Goal: Task Accomplishment & Management: Complete application form

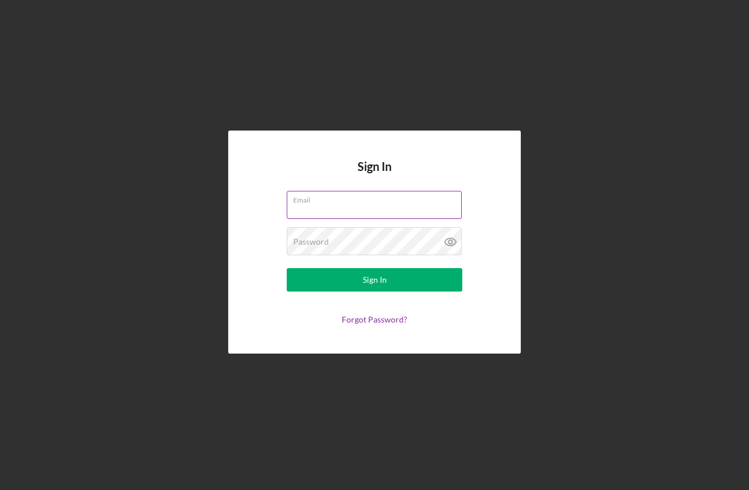
click at [321, 206] on input "Email" at bounding box center [374, 205] width 175 height 28
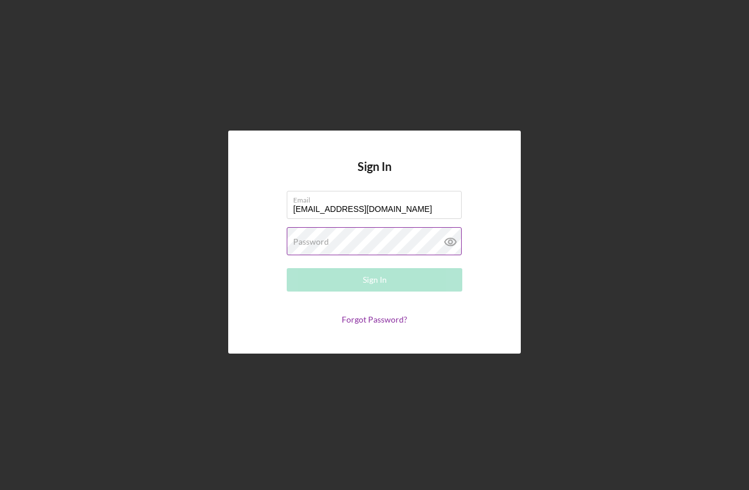
click at [319, 246] on label "Password" at bounding box center [311, 241] width 36 height 9
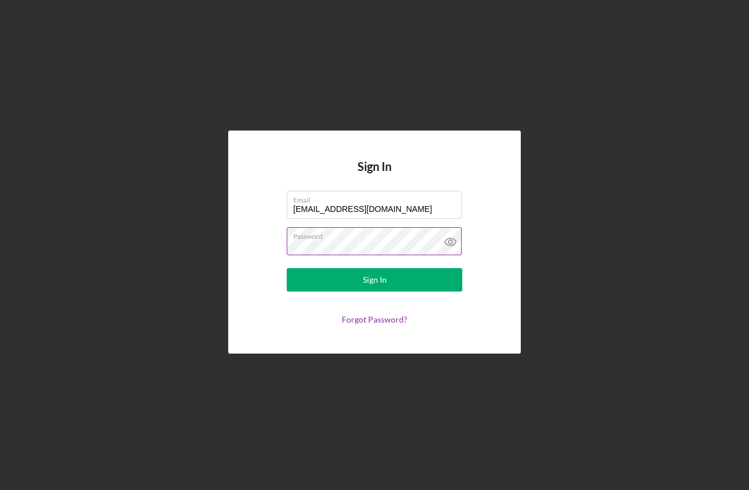
click at [287, 268] on button "Sign In" at bounding box center [374, 279] width 175 height 23
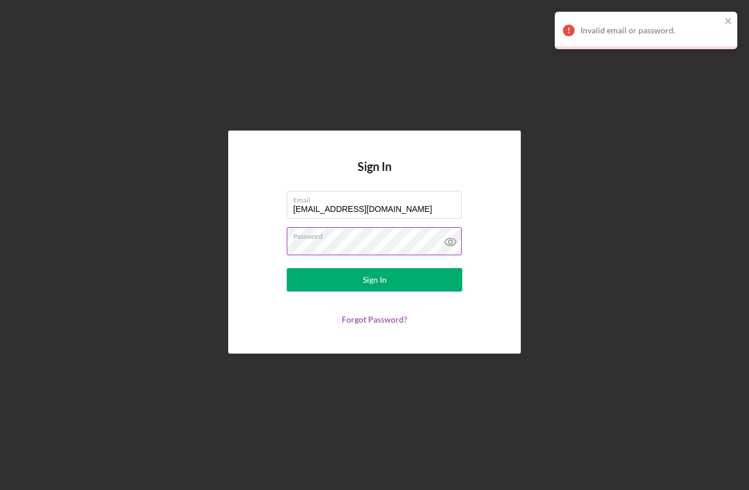
click at [453, 241] on icon at bounding box center [450, 241] width 29 height 29
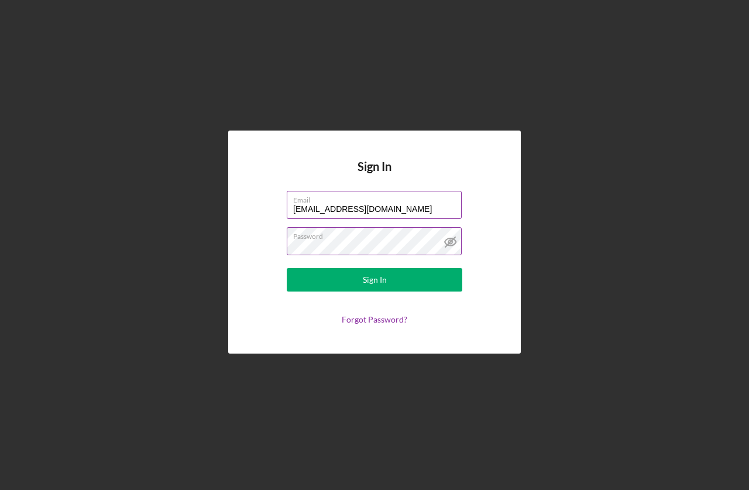
click at [373, 206] on input "[EMAIL_ADDRESS][DOMAIN_NAME]" at bounding box center [374, 205] width 175 height 28
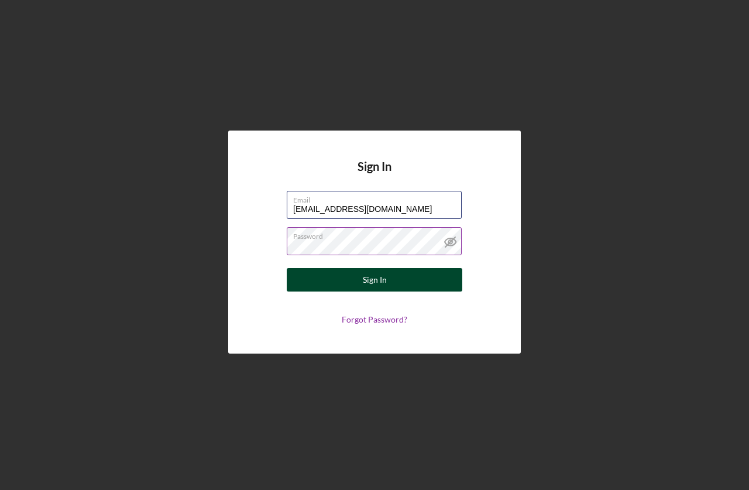
type input "[EMAIL_ADDRESS][DOMAIN_NAME]"
click at [342, 280] on button "Sign In" at bounding box center [374, 279] width 175 height 23
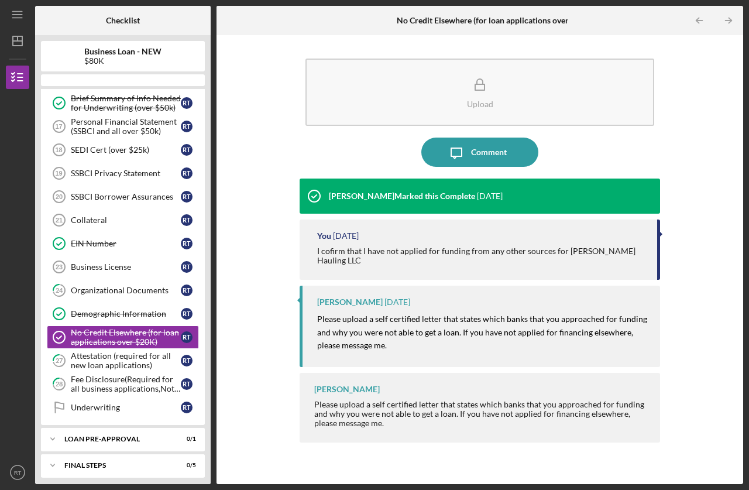
scroll to position [370, 0]
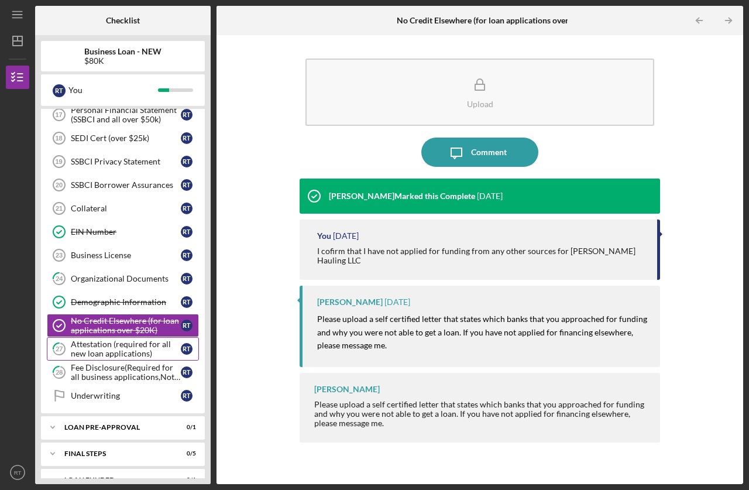
click at [136, 340] on div "Attestation (required for all new loan applications)" at bounding box center [126, 348] width 110 height 19
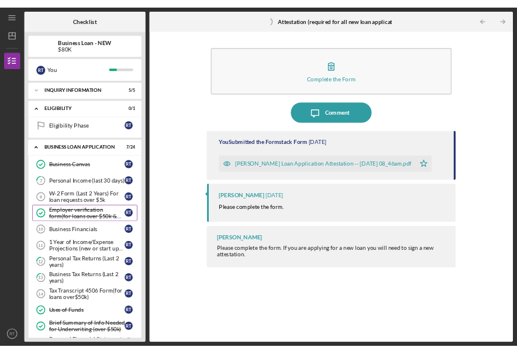
scroll to position [58, 0]
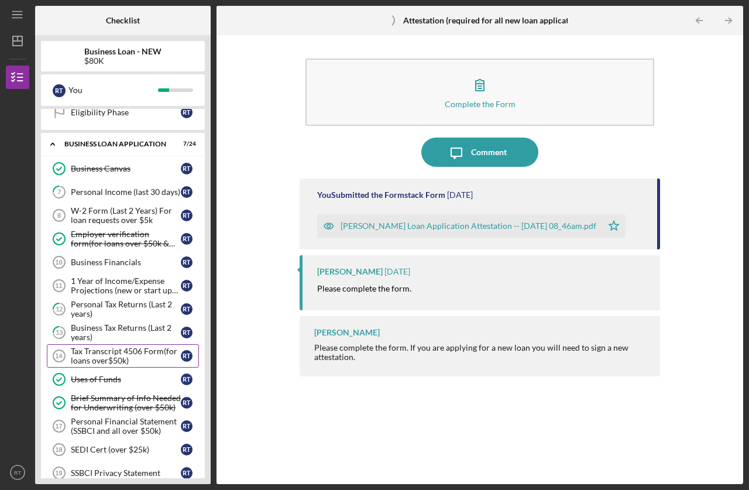
click at [113, 359] on div "Tax Transcript 4506 Form(for loans over$50k)" at bounding box center [126, 355] width 110 height 19
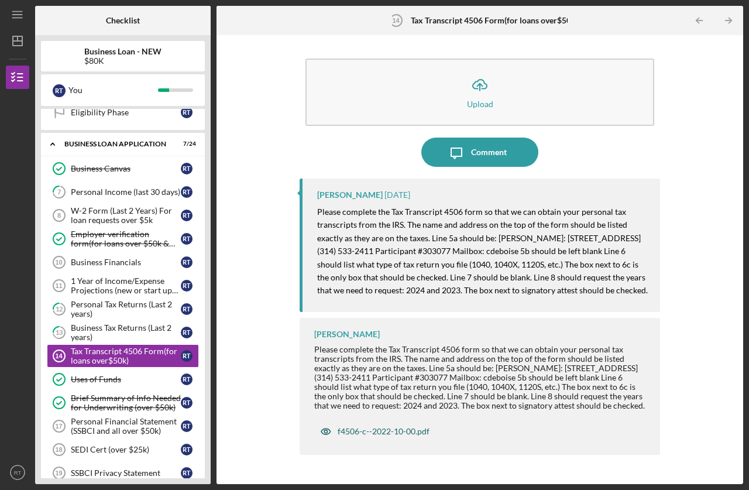
click at [384, 436] on div "f4506-c--2022-10-00.pdf" at bounding box center [383, 430] width 92 height 9
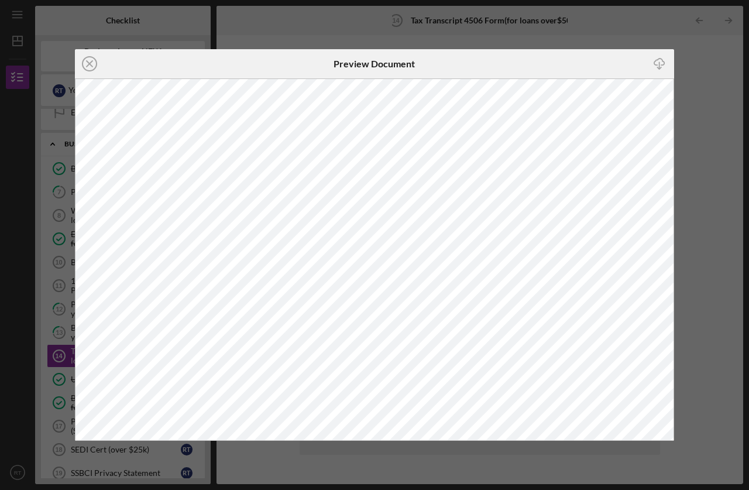
click at [82, 63] on icon "Icon/Close" at bounding box center [89, 63] width 29 height 29
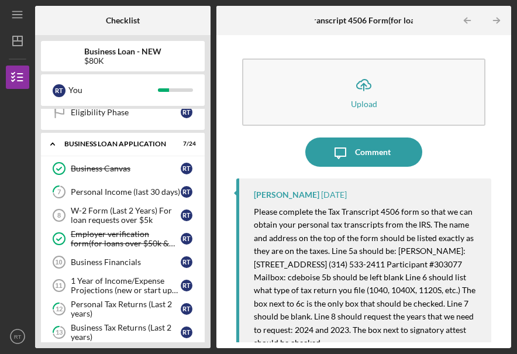
click at [247, 144] on div "Icon/Message Comment" at bounding box center [363, 151] width 255 height 29
click at [222, 285] on div "Icon/Upload Upload Icon/Message Comment [PERSON_NAME] [DATE] Please complete th…" at bounding box center [363, 191] width 283 height 301
click at [230, 336] on div "Icon/Upload Upload Icon/Message Comment [PERSON_NAME] [DATE] Please complete th…" at bounding box center [363, 191] width 283 height 301
drag, startPoint x: 397, startPoint y: 249, endPoint x: 323, endPoint y: 268, distance: 76.2
click at [323, 268] on mark "Please complete the Tax Transcript 4506 form so that we can obtain your persona…" at bounding box center [365, 276] width 223 height 141
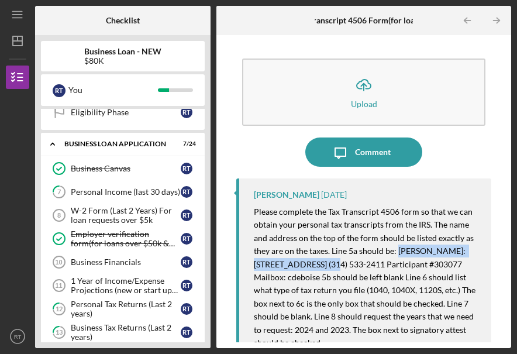
copy mark "[PERSON_NAME]: [STREET_ADDRESS]"
click at [67, 17] on div at bounding box center [64, 20] width 58 height 29
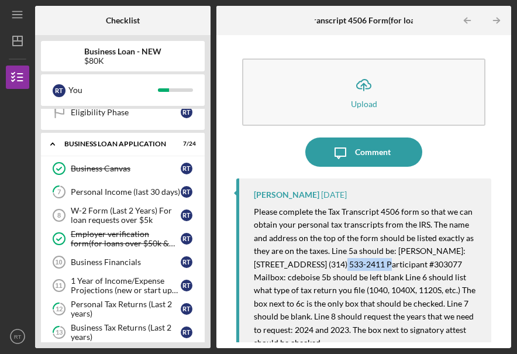
drag, startPoint x: 325, startPoint y: 263, endPoint x: 364, endPoint y: 264, distance: 39.2
click at [364, 264] on mark "Please complete the Tax Transcript 4506 form so that we can obtain your persona…" at bounding box center [365, 276] width 223 height 141
copy mark "Saint Louis"
click at [85, 147] on div "Icon/Expander BUSINESS LOAN APPLICATION 7 / 24" at bounding box center [123, 144] width 164 height 24
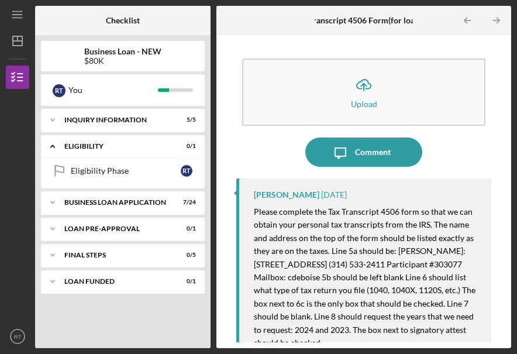
click at [80, 335] on div "Icon/Expander INQUIRY INFORMATION 5 / 5 Icon/Expander ELIGIBILITY 0 / 1 Eligibi…" at bounding box center [123, 225] width 164 height 233
drag, startPoint x: 330, startPoint y: 275, endPoint x: 298, endPoint y: 280, distance: 32.5
click at [298, 280] on mark "Please complete the Tax Transcript 4506 form so that we can obtain your persona…" at bounding box center [365, 276] width 223 height 141
copy mark "303077"
click at [89, 320] on div "Icon/Expander INQUIRY INFORMATION 5 / 5 Icon/Expander ELIGIBILITY 0 / 1 Eligibi…" at bounding box center [123, 225] width 164 height 233
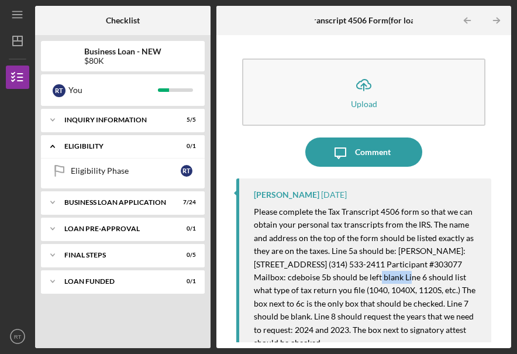
drag, startPoint x: 360, startPoint y: 277, endPoint x: 393, endPoint y: 278, distance: 32.8
click at [393, 278] on mark "Please complete the Tax Transcript 4506 form so that we can obtain your persona…" at bounding box center [365, 276] width 223 height 141
copy mark "cdeboise"
click at [92, 328] on div "Icon/Expander INQUIRY INFORMATION 5 / 5 Icon/Expander ELIGIBILITY 0 / 1 Eligibi…" at bounding box center [123, 225] width 164 height 233
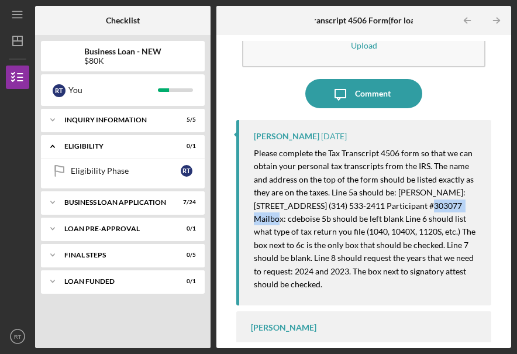
drag, startPoint x: 411, startPoint y: 205, endPoint x: 463, endPoint y: 205, distance: 52.6
click at [463, 205] on mark "Please complete the Tax Transcript 4506 form so that we can obtain your persona…" at bounding box center [365, 218] width 223 height 141
copy mark "314) 533-2411"
click at [88, 337] on div "Icon/Expander INQUIRY INFORMATION 5 / 5 Icon/Expander ELIGIBILITY 0 / 1 Eligibi…" at bounding box center [123, 225] width 164 height 233
click at [43, 332] on div "Icon/Expander INQUIRY INFORMATION 5 / 5 Icon/Expander ELIGIBILITY 0 / 1 Eligibi…" at bounding box center [123, 225] width 164 height 233
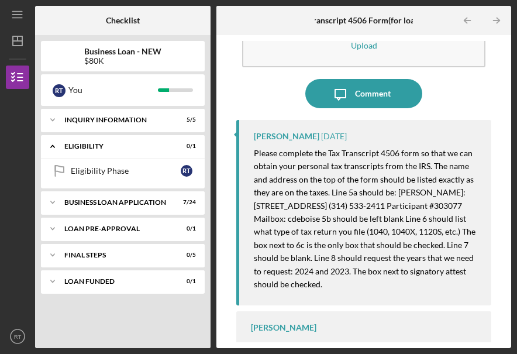
click at [84, 312] on div "Icon/Expander INQUIRY INFORMATION 5 / 5 Icon/Expander ELIGIBILITY 0 / 1 Eligibi…" at bounding box center [123, 225] width 164 height 233
click at [53, 329] on div "Icon/Expander INQUIRY INFORMATION 5 / 5 Icon/Expander ELIGIBILITY 0 / 1 Eligibi…" at bounding box center [123, 225] width 164 height 233
click at [57, 320] on div "Icon/Expander INQUIRY INFORMATION 5 / 5 Icon/Expander ELIGIBILITY 0 / 1 Eligibi…" at bounding box center [123, 225] width 164 height 233
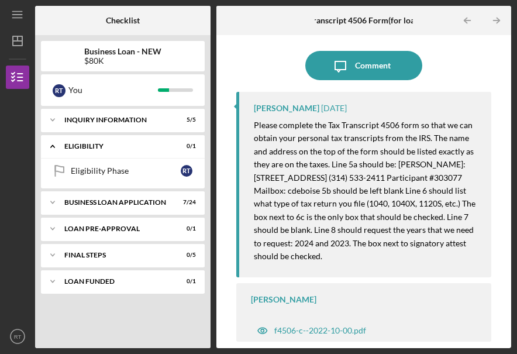
click at [90, 321] on div "Icon/Expander INQUIRY INFORMATION 5 / 5 Icon/Expander ELIGIBILITY 0 / 1 Eligibi…" at bounding box center [123, 225] width 164 height 233
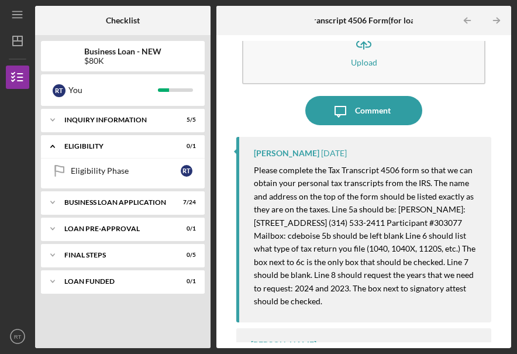
scroll to position [58, 0]
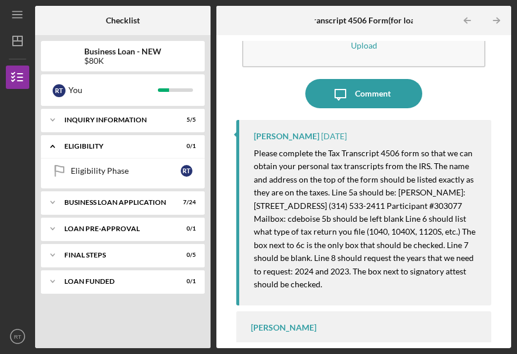
click at [75, 309] on div "Icon/Expander INQUIRY INFORMATION 5 / 5 Icon/Expander ELIGIBILITY 0 / 1 Eligibi…" at bounding box center [123, 225] width 164 height 233
click at [160, 198] on div "Icon/Expander BUSINESS LOAN APPLICATION 7 / 24" at bounding box center [123, 202] width 164 height 23
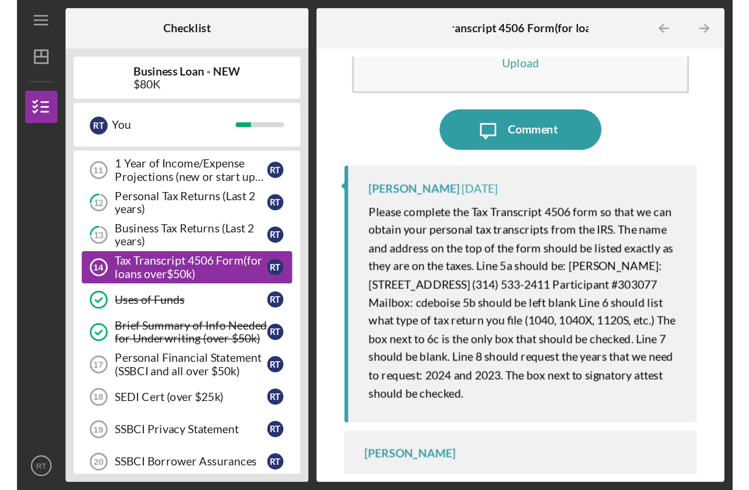
scroll to position [247, 0]
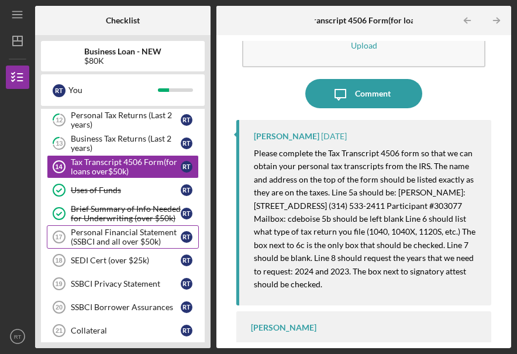
click at [140, 237] on div "Personal Financial Statement (SSBCI and all over $50k)" at bounding box center [126, 237] width 110 height 19
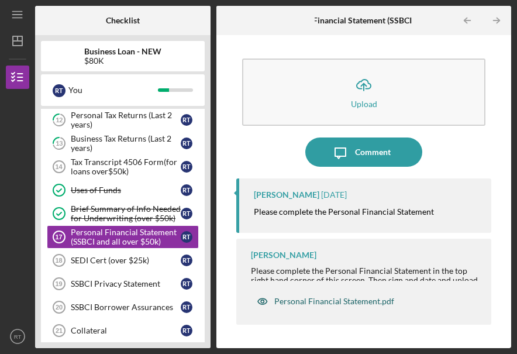
click at [333, 301] on div "Personal Financial Statement.pdf" at bounding box center [334, 301] width 120 height 9
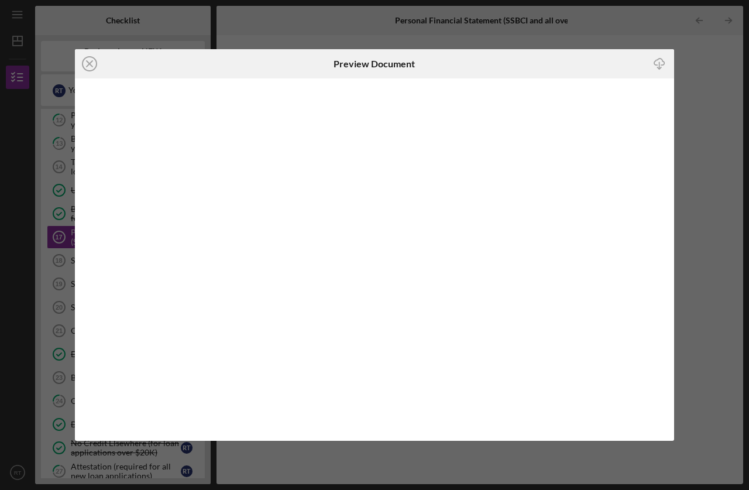
click at [654, 59] on icon "Icon/Download" at bounding box center [659, 63] width 26 height 26
click at [96, 68] on icon "Icon/Close" at bounding box center [89, 63] width 29 height 29
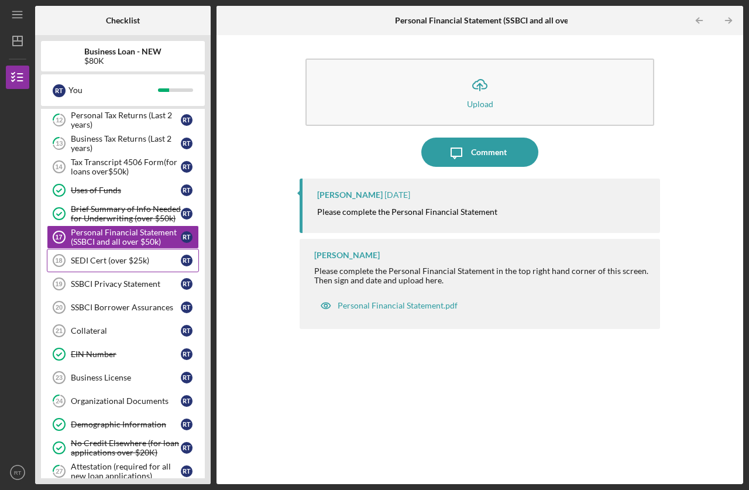
click at [108, 260] on div "SEDI Cert (over $25k)" at bounding box center [126, 260] width 110 height 9
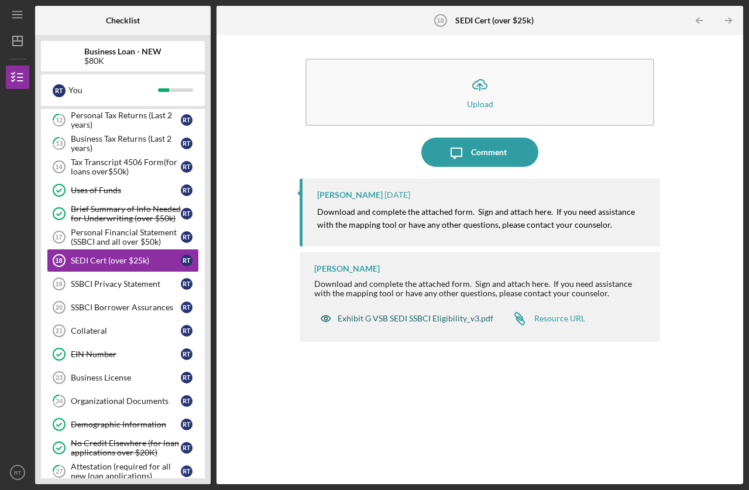
click at [431, 314] on div "Exhibit G VSB SEDI SSBCI Eligibility_v3.pdf" at bounding box center [415, 317] width 156 height 9
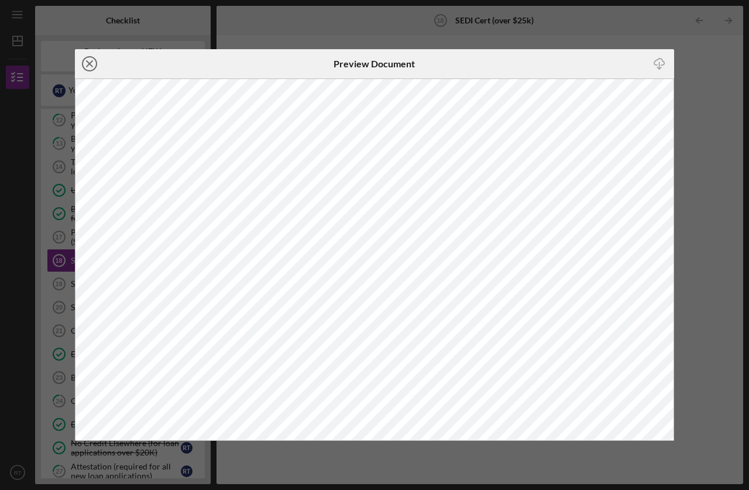
click at [91, 64] on icon "Icon/Close" at bounding box center [89, 63] width 29 height 29
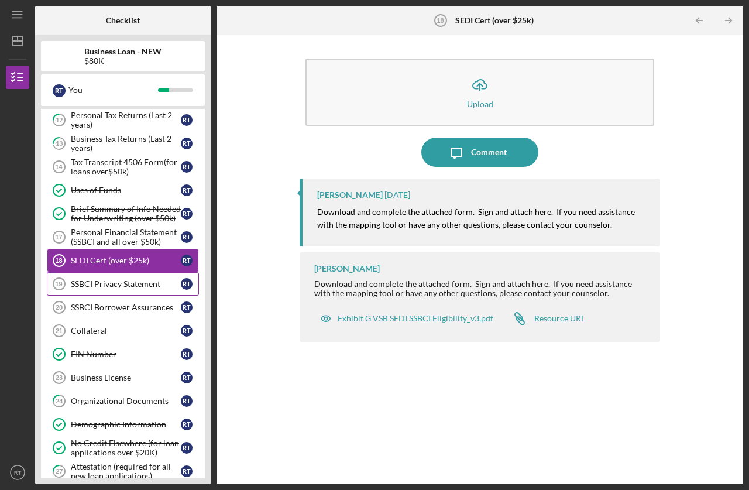
click at [112, 287] on div "SSBCI Privacy Statement" at bounding box center [126, 283] width 110 height 9
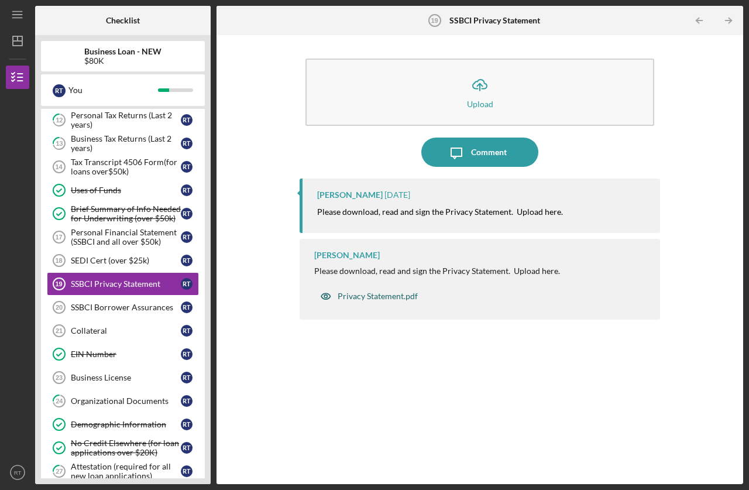
click at [374, 291] on div "Privacy Statement.pdf" at bounding box center [377, 295] width 80 height 9
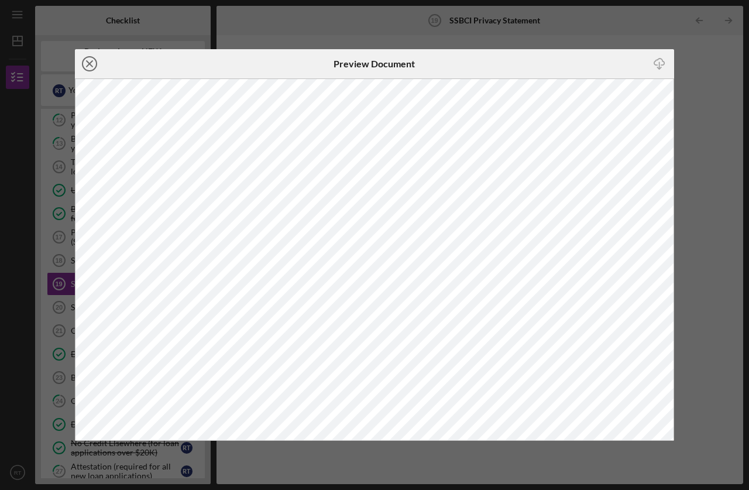
click at [84, 61] on circle at bounding box center [89, 64] width 14 height 14
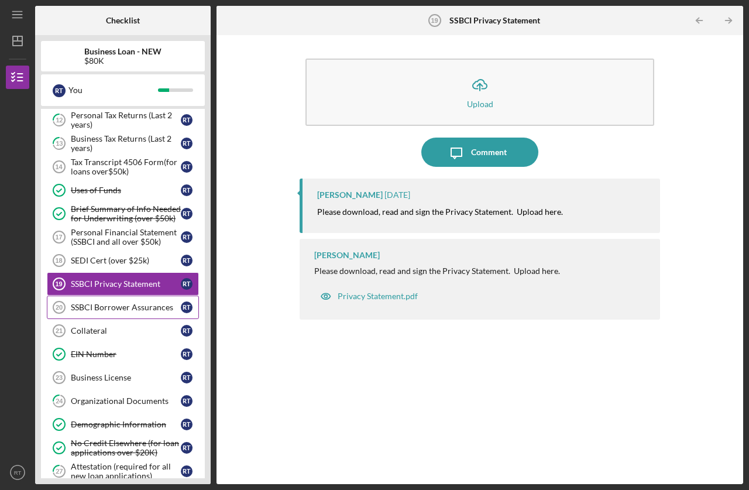
click at [101, 309] on div "SSBCI Borrower Assurances" at bounding box center [126, 306] width 110 height 9
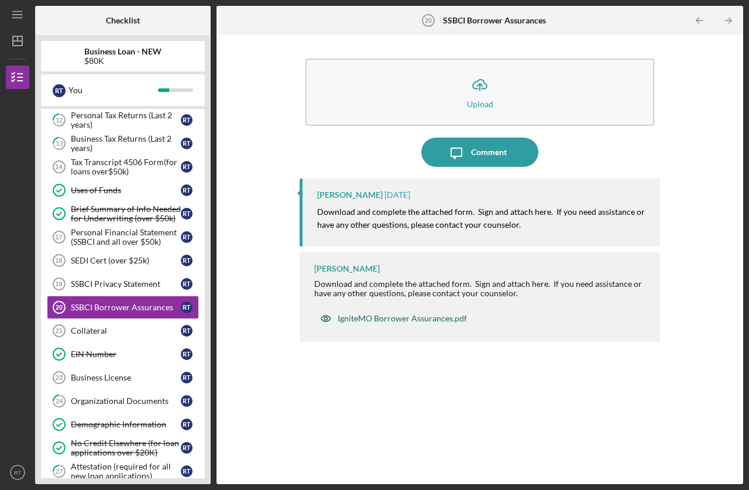
click at [409, 319] on div "IgniteMO Borrower Assurances.pdf" at bounding box center [401, 317] width 129 height 9
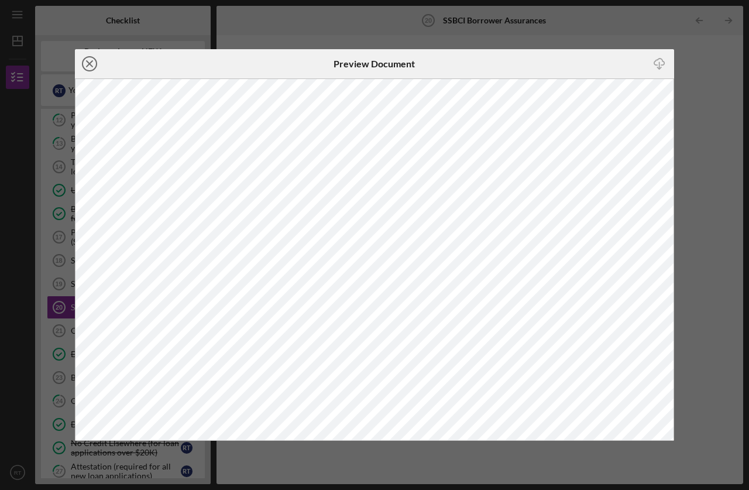
click at [85, 60] on icon "Icon/Close" at bounding box center [89, 63] width 29 height 29
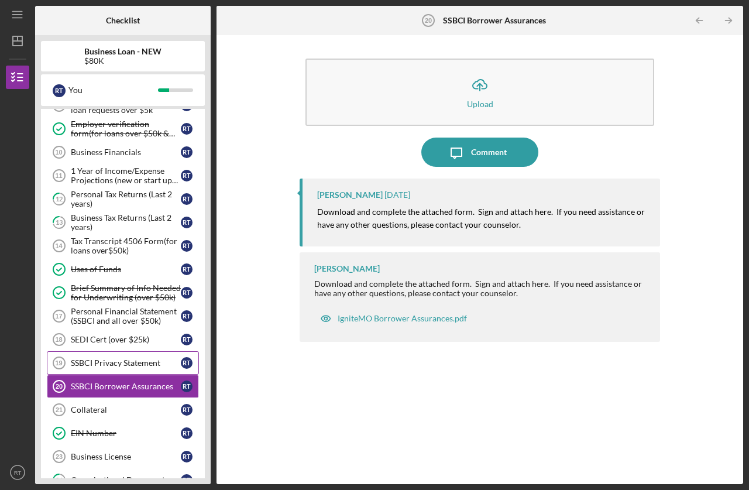
scroll to position [189, 0]
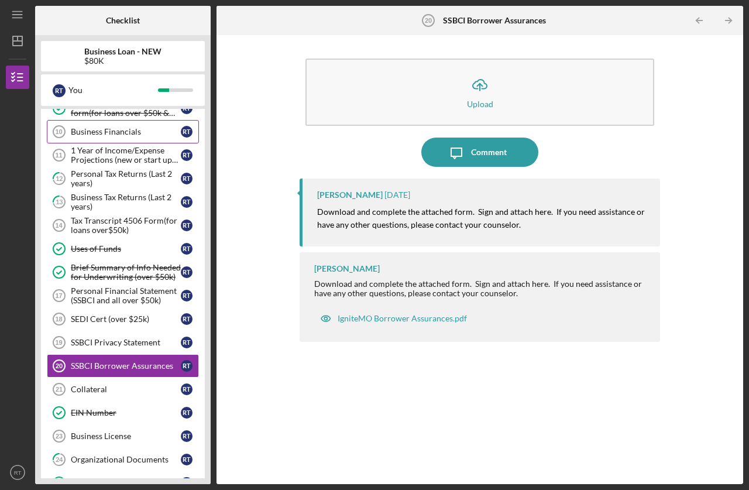
click at [107, 130] on div "Business Financials" at bounding box center [126, 131] width 110 height 9
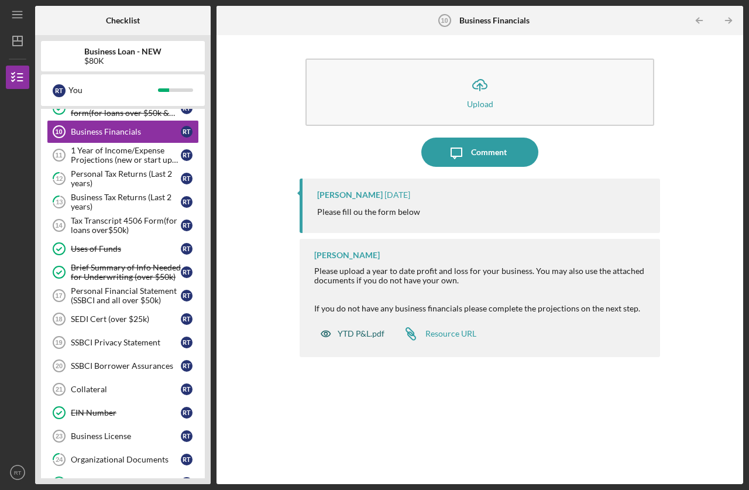
click at [366, 334] on div "YTD P&L.pdf" at bounding box center [360, 333] width 47 height 9
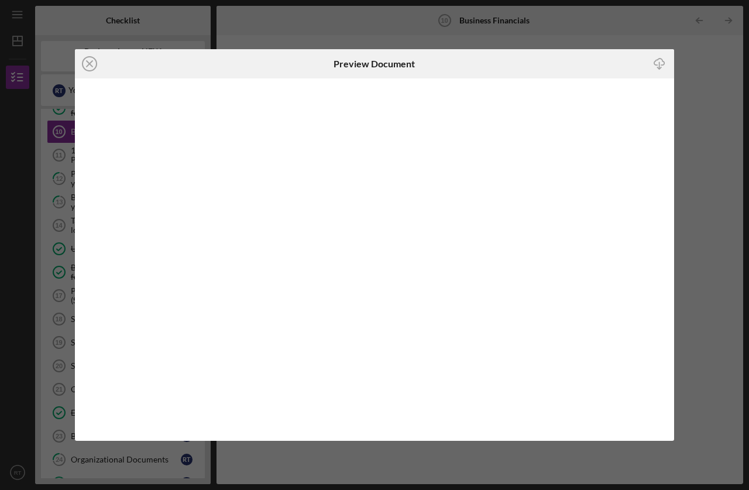
click at [658, 65] on icon "Icon/Download" at bounding box center [659, 63] width 26 height 26
click at [657, 67] on icon "Icon/Download" at bounding box center [659, 63] width 26 height 26
click at [85, 63] on icon "Icon/Close" at bounding box center [89, 63] width 29 height 29
